Goal: Task Accomplishment & Management: Use online tool/utility

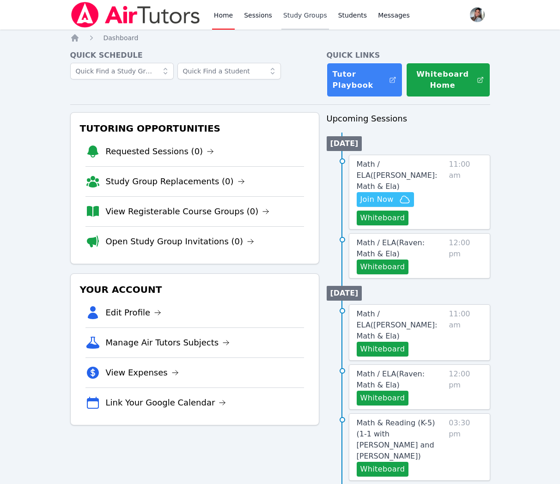
click at [307, 15] on link "Study Groups" at bounding box center [305, 15] width 48 height 30
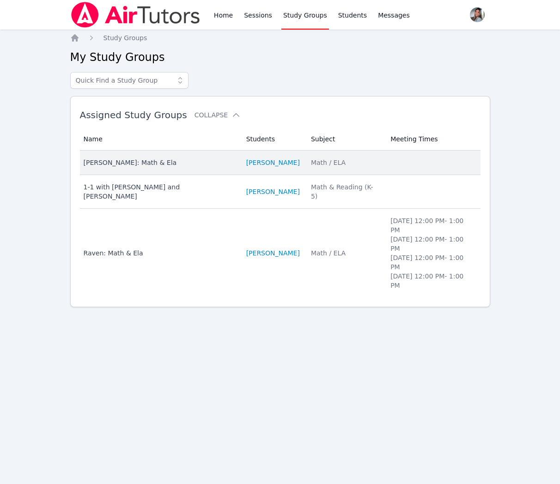
click at [214, 165] on div "[PERSON_NAME]: Math & Ela" at bounding box center [160, 162] width 152 height 9
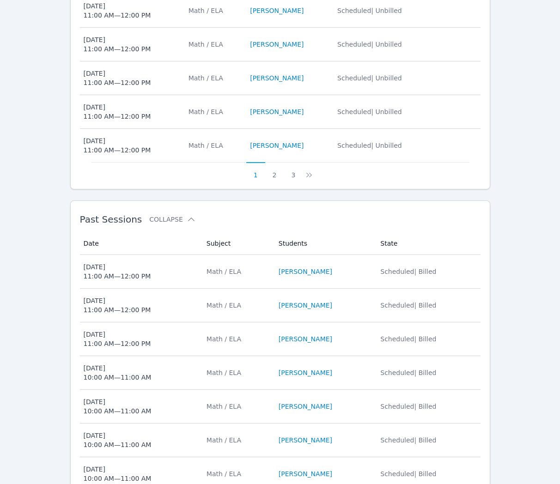
scroll to position [470, 0]
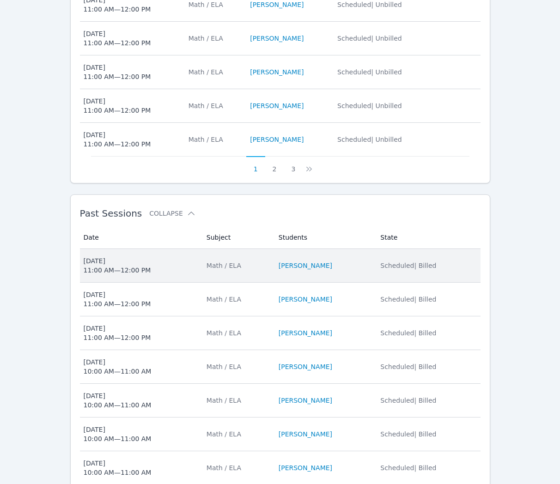
click at [178, 257] on span "[DATE] 11:00 AM — 12:00 PM" at bounding box center [140, 266] width 112 height 18
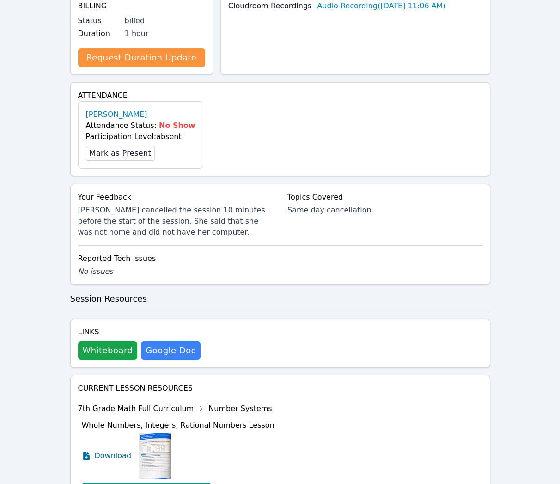
scroll to position [257, 0]
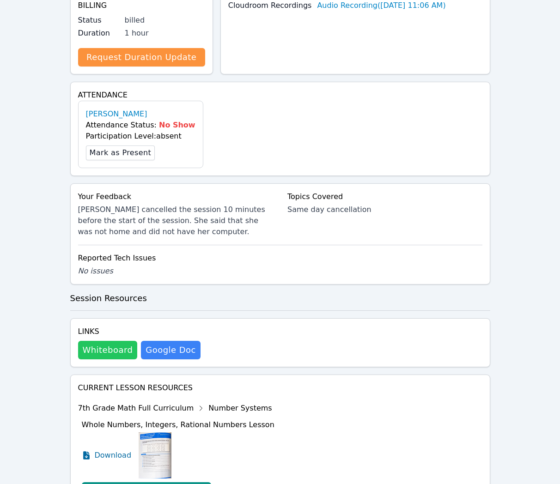
click at [109, 341] on button "Whiteboard" at bounding box center [108, 350] width 60 height 18
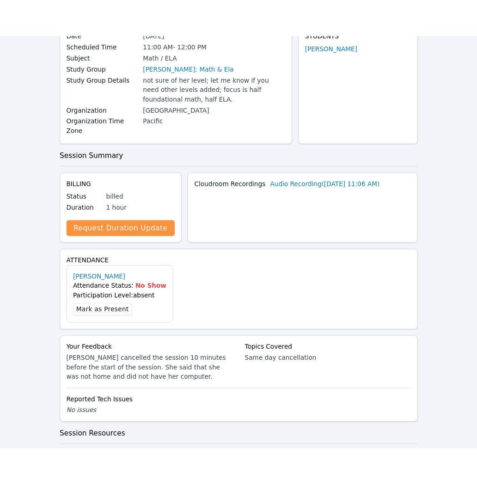
scroll to position [0, 0]
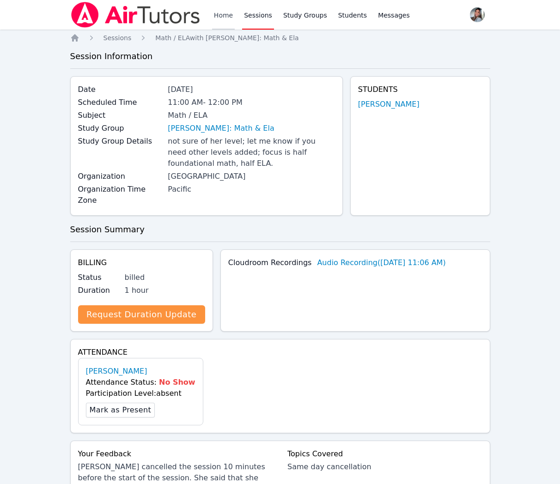
click at [223, 20] on link "Home" at bounding box center [223, 15] width 23 height 30
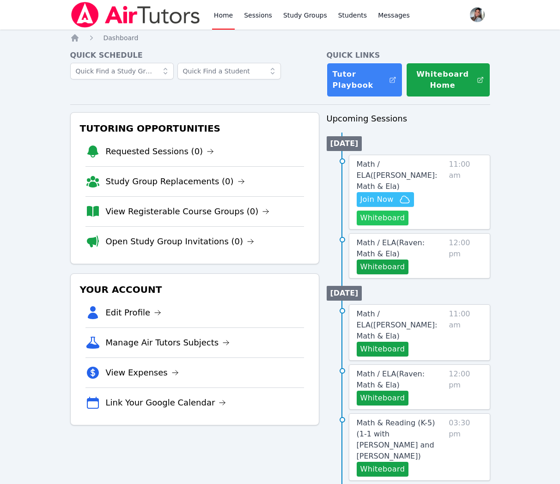
click at [365, 211] on button "Whiteboard" at bounding box center [383, 218] width 52 height 15
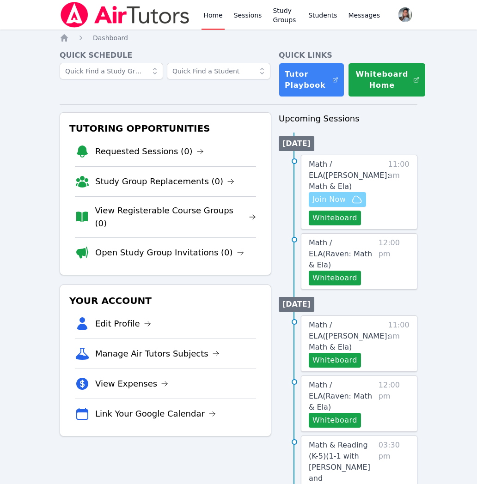
click at [342, 202] on span "Join Now" at bounding box center [328, 199] width 33 height 11
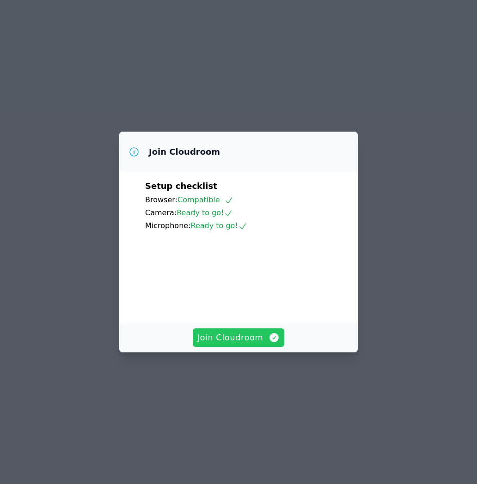
click at [250, 344] on span "Join Cloudroom" at bounding box center [238, 337] width 83 height 13
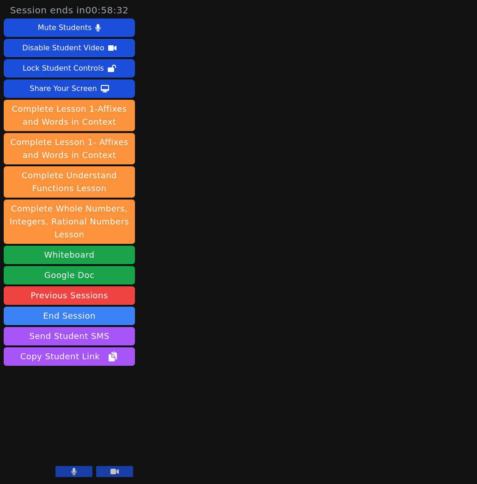
click at [71, 470] on button at bounding box center [73, 471] width 37 height 11
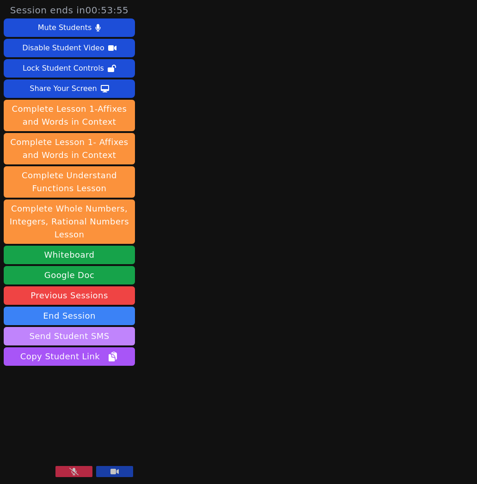
click at [71, 337] on button "Send Student SMS" at bounding box center [69, 336] width 131 height 18
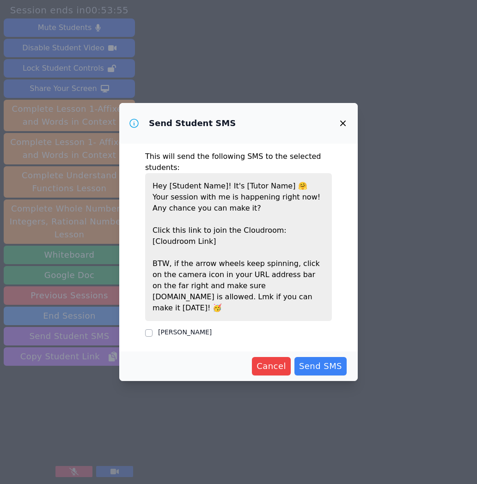
click at [209, 329] on label "[PERSON_NAME]" at bounding box center [185, 332] width 54 height 7
click at [153, 330] on input "[PERSON_NAME]" at bounding box center [148, 333] width 7 height 7
checkbox input "true"
click at [308, 360] on span "Send SMS" at bounding box center [320, 366] width 43 height 13
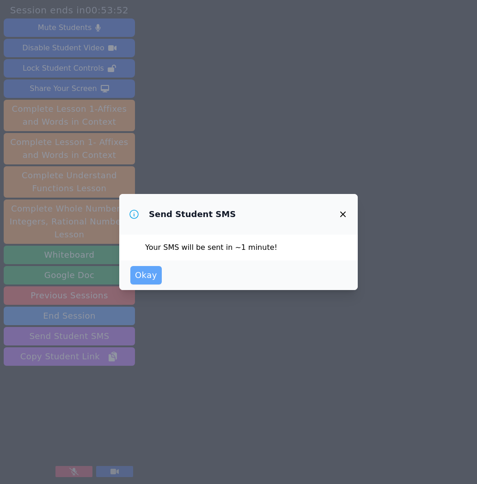
click at [145, 275] on span "Okay" at bounding box center [146, 275] width 22 height 13
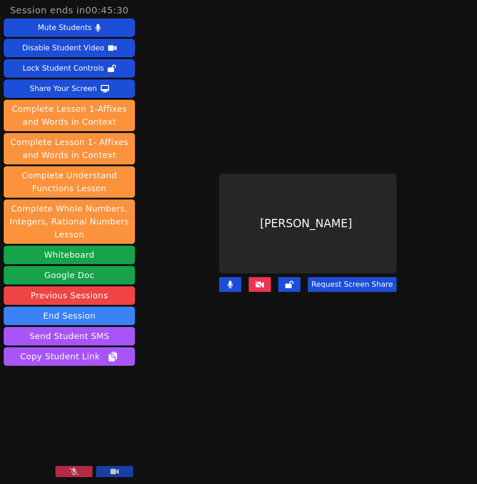
click at [76, 472] on icon at bounding box center [73, 471] width 9 height 7
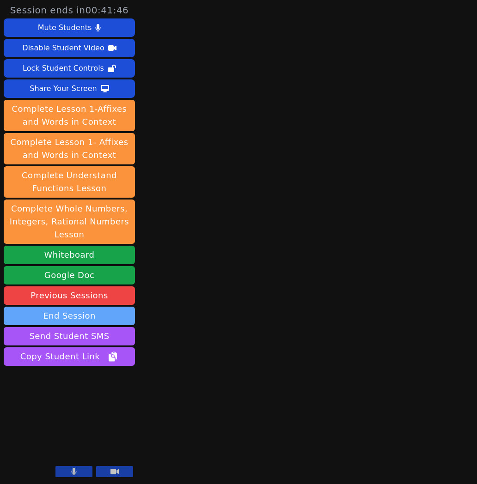
click at [73, 319] on button "End Session" at bounding box center [69, 316] width 131 height 18
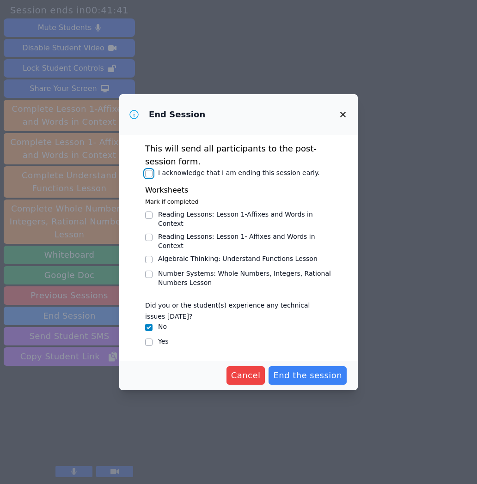
click at [147, 177] on input "I acknowledge that I am ending this session early." at bounding box center [148, 173] width 7 height 7
checkbox input "true"
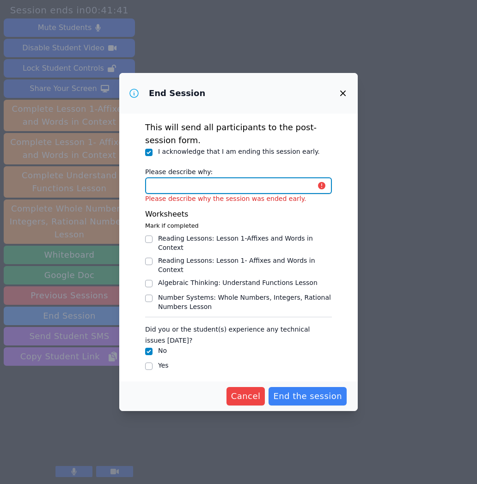
click at [200, 190] on input "Please describe why:" at bounding box center [238, 185] width 187 height 17
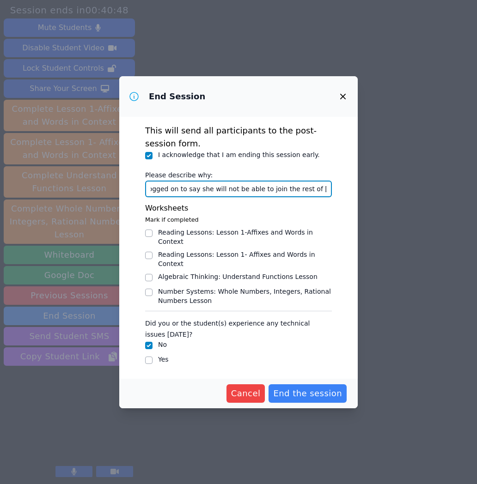
scroll to position [0, 64]
type input "[PERSON_NAME] logged on to say she will not be able to join the rest of [DATE] …"
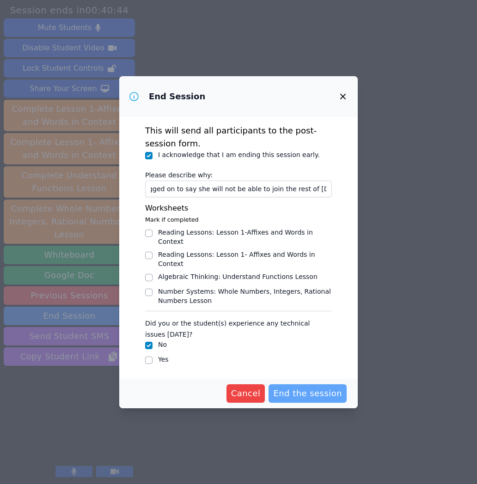
scroll to position [0, 0]
click at [323, 393] on span "End the session" at bounding box center [307, 393] width 69 height 13
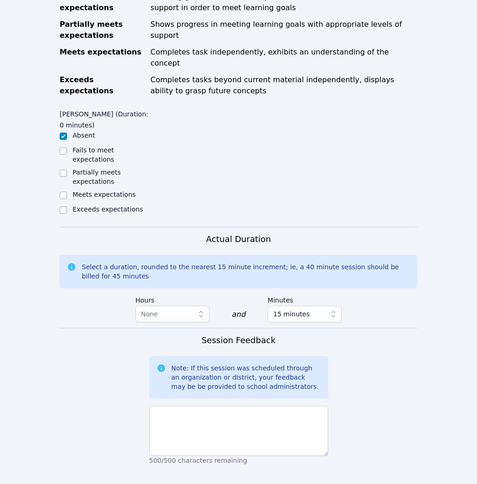
scroll to position [471, 0]
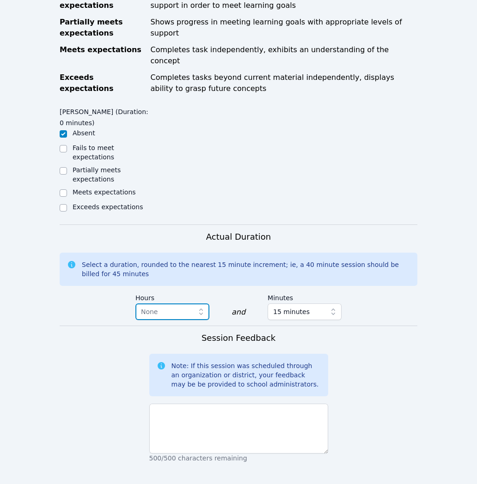
click at [198, 304] on span "button" at bounding box center [202, 312] width 13 height 17
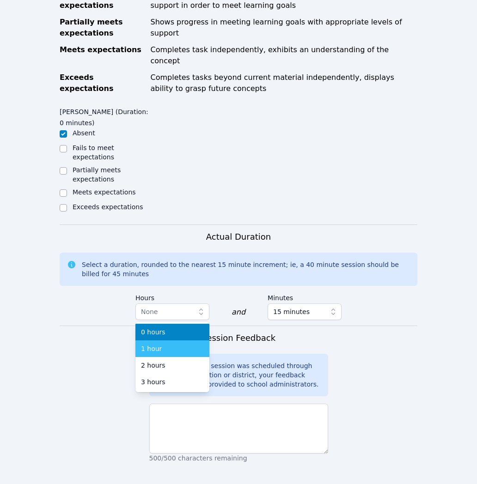
drag, startPoint x: 195, startPoint y: 316, endPoint x: 209, endPoint y: 309, distance: 16.1
click at [195, 344] on div "1 hour" at bounding box center [172, 348] width 63 height 9
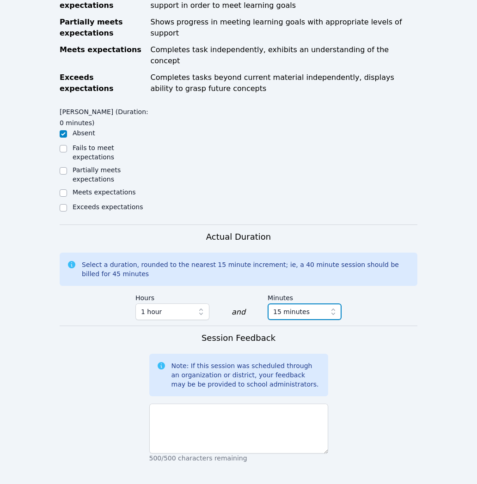
click at [284, 306] on span "15 minutes" at bounding box center [291, 311] width 37 height 11
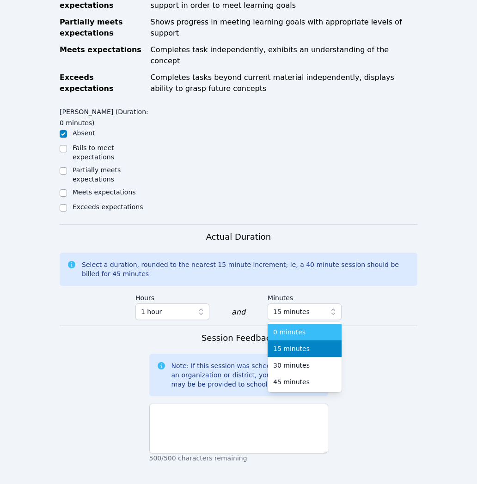
click at [288, 328] on span "0 minutes" at bounding box center [289, 332] width 32 height 9
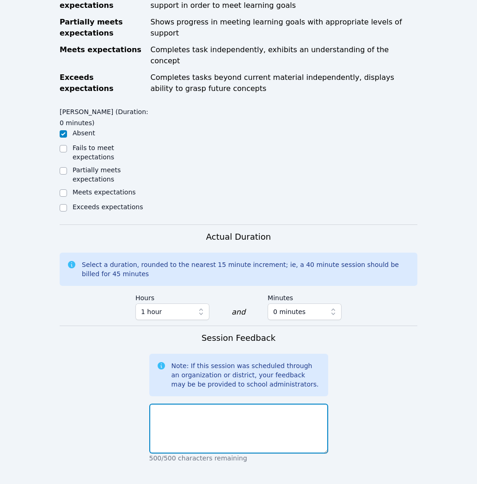
click at [292, 404] on textarea at bounding box center [238, 429] width 179 height 50
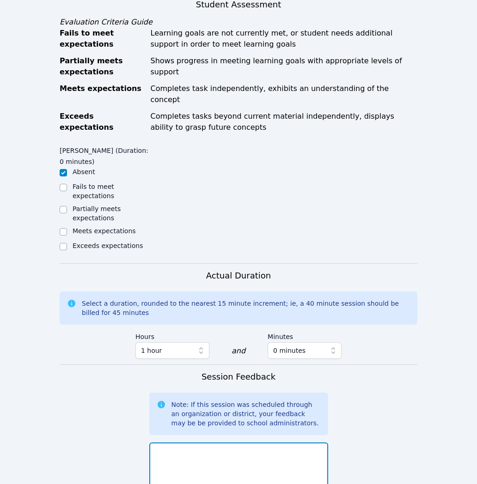
scroll to position [593, 0]
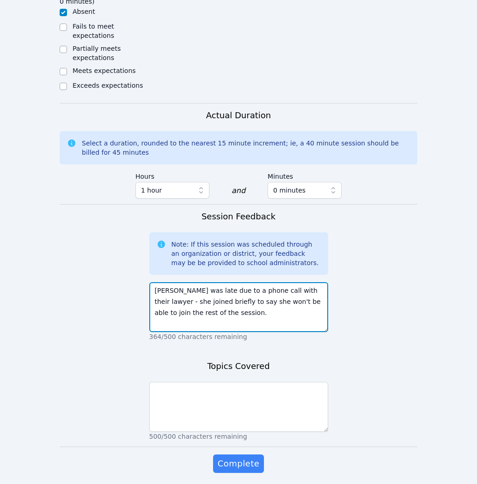
type textarea "Sacariana was late due to a phone call with their lawyer - she joined briefly t…"
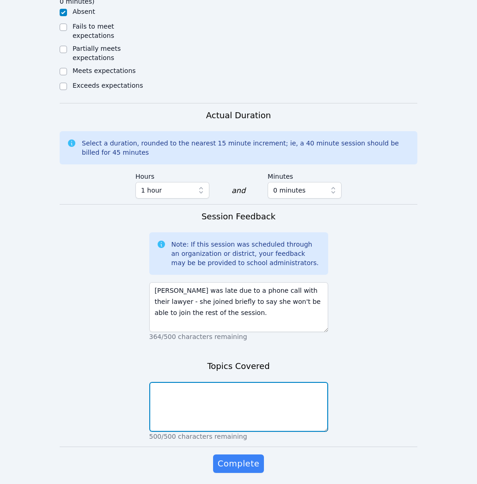
click at [285, 382] on textarea at bounding box center [238, 407] width 179 height 50
click at [311, 382] on textarea at bounding box center [238, 407] width 179 height 50
type textarea "S"
type textarea "L"
type textarea "Same-day cancellation"
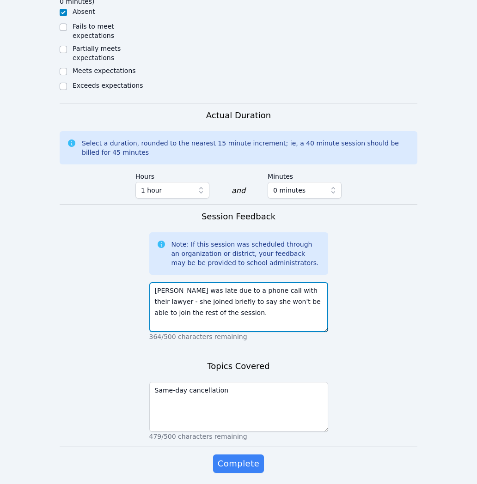
click at [233, 282] on textarea "Sacariana was late due to a phone call with their lawyer - she joined briefly t…" at bounding box center [238, 307] width 179 height 50
click at [160, 282] on textarea "Sacariana was late due to a phone call with their lawyer - she joined briefly t…" at bounding box center [238, 307] width 179 height 50
click at [250, 284] on textarea "Sacariana was late due to a phone call with their lawyer - she joined briefly t…" at bounding box center [238, 307] width 179 height 50
type textarea "Sacariana was late due to a phone call with their lawyer - she joined briefly t…"
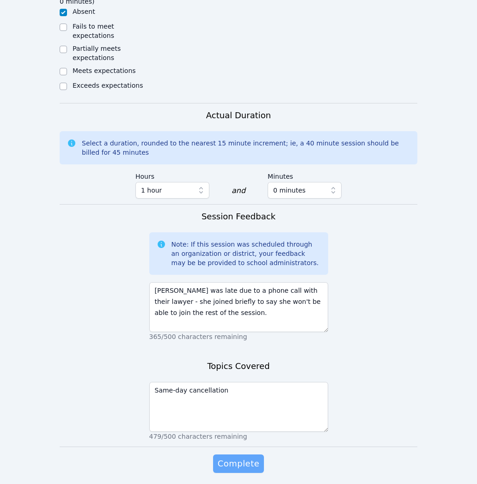
click at [246, 458] on span "Complete" at bounding box center [239, 464] width 42 height 13
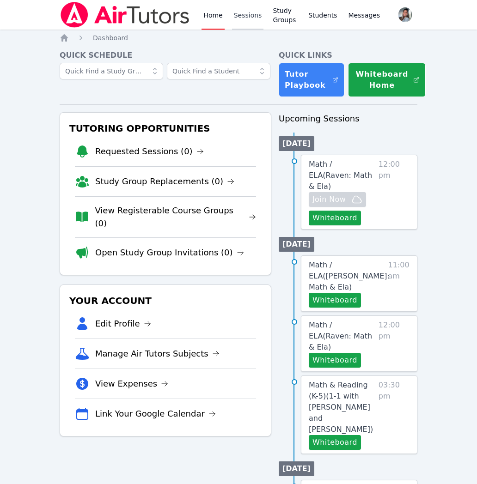
click at [251, 17] on link "Sessions" at bounding box center [248, 15] width 32 height 30
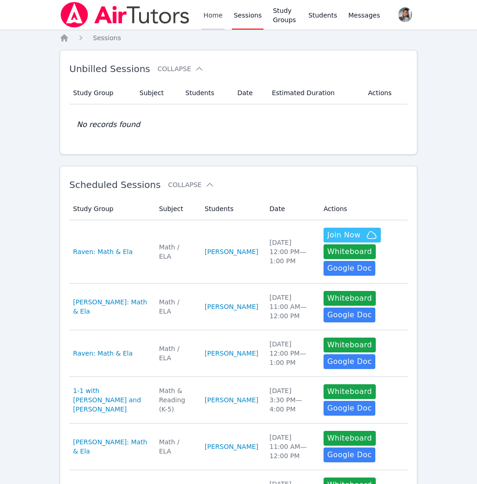
click at [217, 23] on link "Home" at bounding box center [213, 15] width 23 height 30
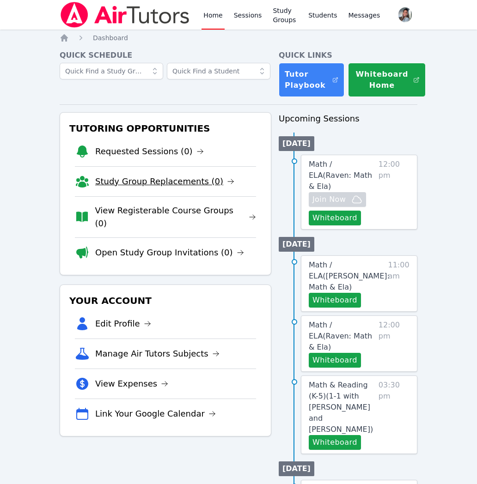
click at [160, 179] on link "Study Group Replacements (0)" at bounding box center [164, 181] width 139 height 13
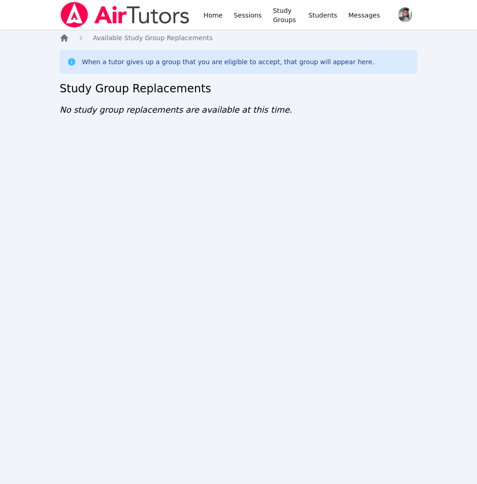
click at [65, 37] on icon "Breadcrumb" at bounding box center [64, 37] width 7 height 7
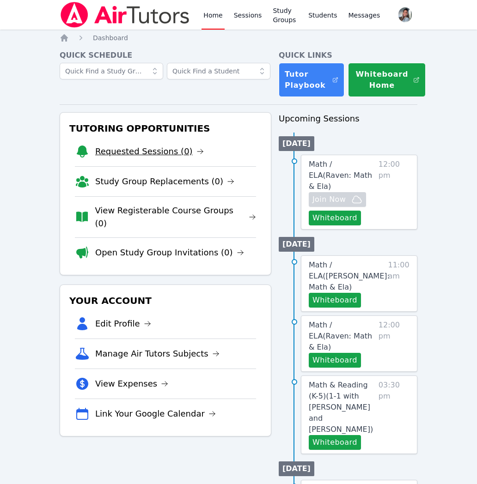
click at [176, 148] on link "Requested Sessions (0)" at bounding box center [149, 151] width 109 height 13
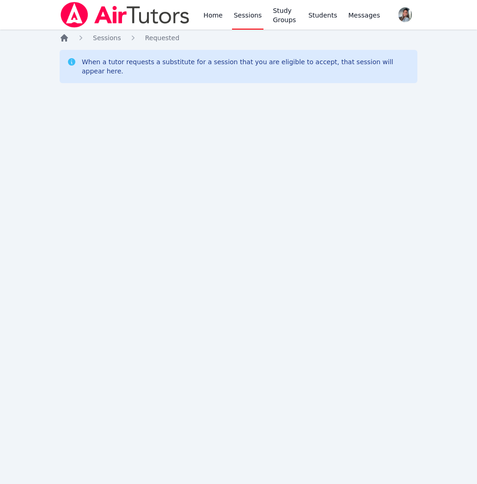
click at [66, 35] on icon "Breadcrumb" at bounding box center [64, 37] width 9 height 9
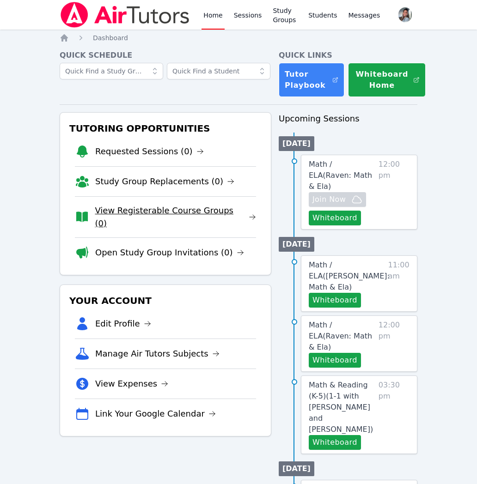
click at [190, 215] on link "View Registerable Course Groups (0)" at bounding box center [175, 217] width 161 height 26
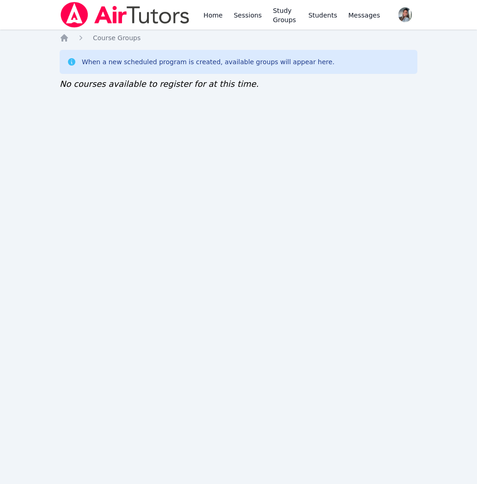
click at [59, 40] on div "Home Sessions Study Groups Students Messages Open user menu Gabriella Aguilar O…" at bounding box center [238, 242] width 477 height 484
click at [62, 34] on icon "Breadcrumb" at bounding box center [64, 37] width 9 height 9
